Goal: Find specific page/section: Find specific page/section

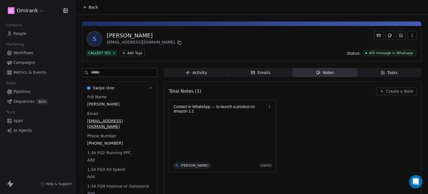
click at [85, 10] on button "Back" at bounding box center [91, 7] width 22 height 10
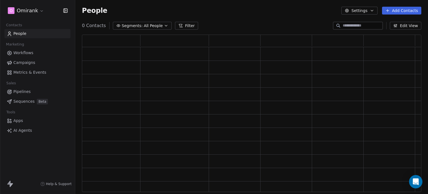
scroll to position [153, 335]
click at [353, 24] on input at bounding box center [362, 26] width 39 height 6
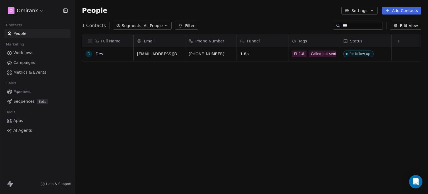
scroll to position [166, 348]
type input "***"
click at [98, 54] on link "Des" at bounding box center [100, 54] width 8 height 4
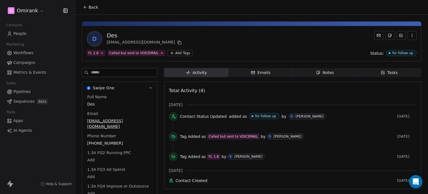
click at [394, 72] on span "Tasks Tasks" at bounding box center [389, 72] width 64 height 9
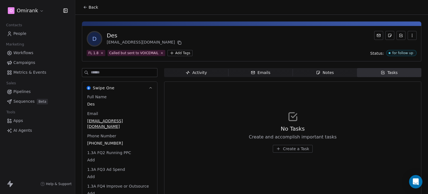
click at [321, 75] on div "Notes" at bounding box center [325, 73] width 18 height 6
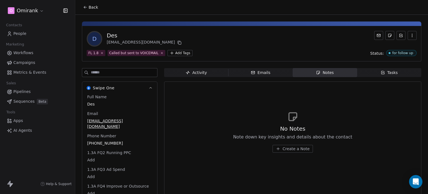
click at [183, 74] on span "Activity Activity" at bounding box center [196, 72] width 64 height 9
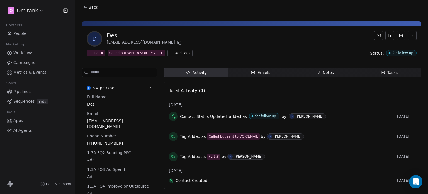
click at [385, 72] on div "Tasks" at bounding box center [389, 73] width 17 height 6
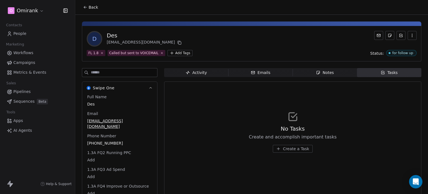
click at [79, 8] on div "Back" at bounding box center [251, 7] width 353 height 14
click at [83, 8] on icon at bounding box center [85, 7] width 4 height 4
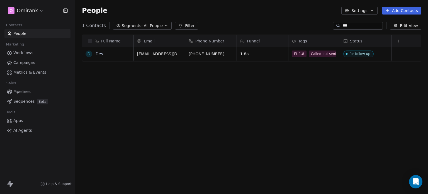
scroll to position [166, 348]
click at [332, 30] on div "Full Name D Des Email Phone Number Funnel Tags Status [EMAIL_ADDRESS][DOMAIN_NA…" at bounding box center [251, 115] width 353 height 171
click at [351, 26] on input "***" at bounding box center [362, 26] width 39 height 6
type input "*"
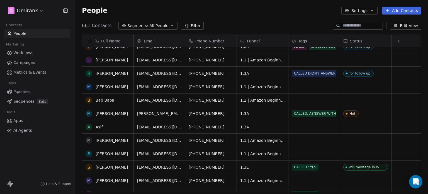
scroll to position [0, 0]
